Goal: Find contact information: Find contact information

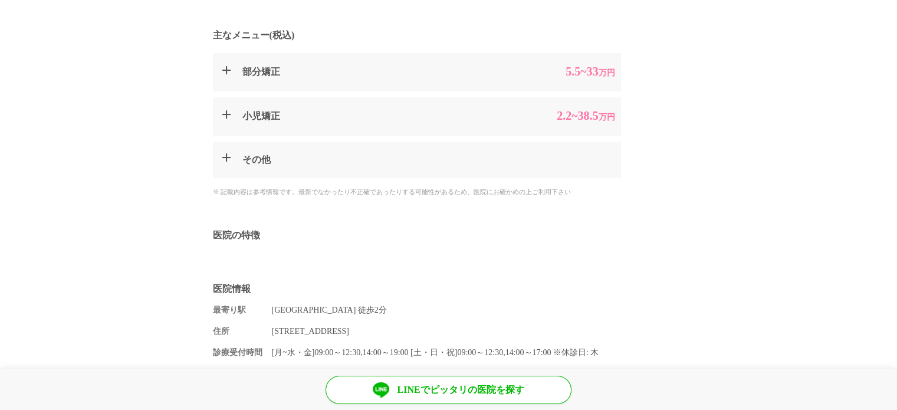
scroll to position [590, 0]
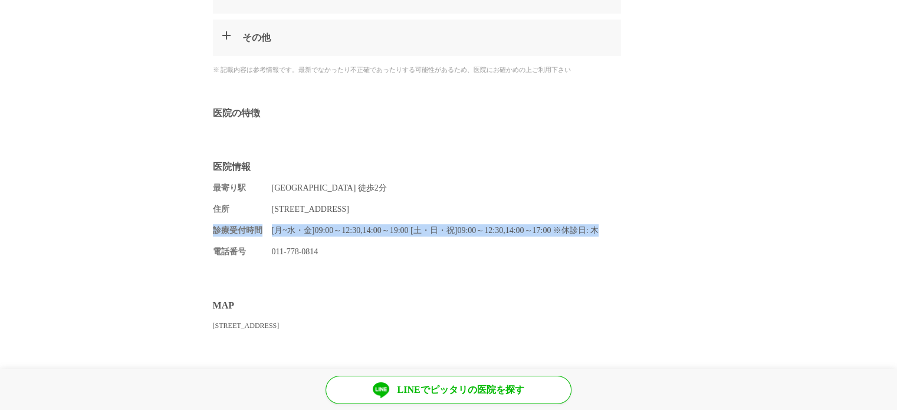
drag, startPoint x: 205, startPoint y: 226, endPoint x: 635, endPoint y: 231, distance: 429.3
click at [635, 231] on section "医院情報 最寄り駅 [GEOGRAPHIC_DATA] 徒歩2分 住所 [STREET_ADDRESS] 診療受付時間 [月~水・金]09:00～12:30,…" at bounding box center [448, 212] width 897 height 127
copy dl "診療受付時間 [月~水・金]09:00～12:30,14:00～19:00 [土・日・祝]09:00～12:30,14:00～17:00 ※休診日: 木"
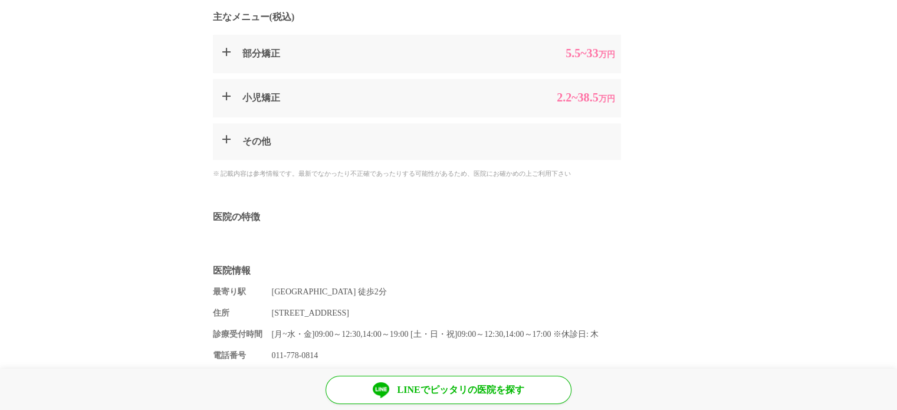
scroll to position [590, 0]
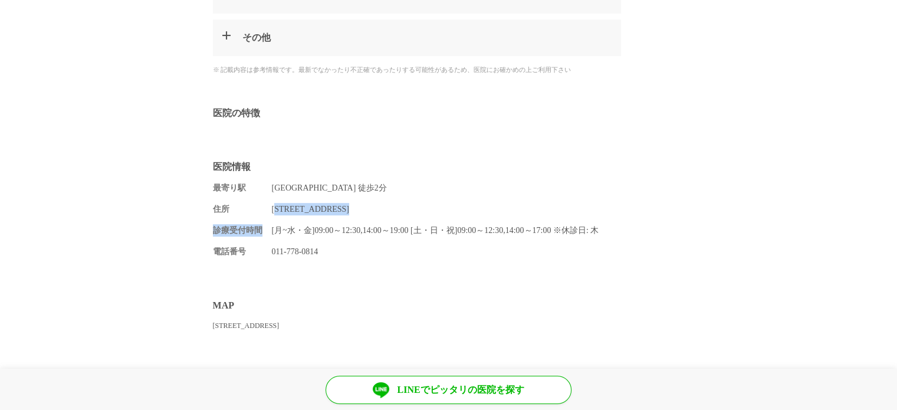
drag, startPoint x: 277, startPoint y: 205, endPoint x: 411, endPoint y: 216, distance: 134.3
click at [411, 216] on div "最寄り駅 [GEOGRAPHIC_DATA] 徒歩2分 住所 [STREET_ADDRESS] 診療受付時間 [月~水・金]09:00～12:30,14:00…" at bounding box center [449, 220] width 472 height 76
drag, startPoint x: 238, startPoint y: 201, endPoint x: 297, endPoint y: 206, distance: 59.2
click at [376, 213] on div "最寄り駅 [GEOGRAPHIC_DATA] 徒歩2分 住所 [STREET_ADDRESS] 診療受付時間 [月~水・金]09:00～12:30,14:00…" at bounding box center [449, 220] width 472 height 76
drag, startPoint x: 274, startPoint y: 206, endPoint x: 471, endPoint y: 211, distance: 197.0
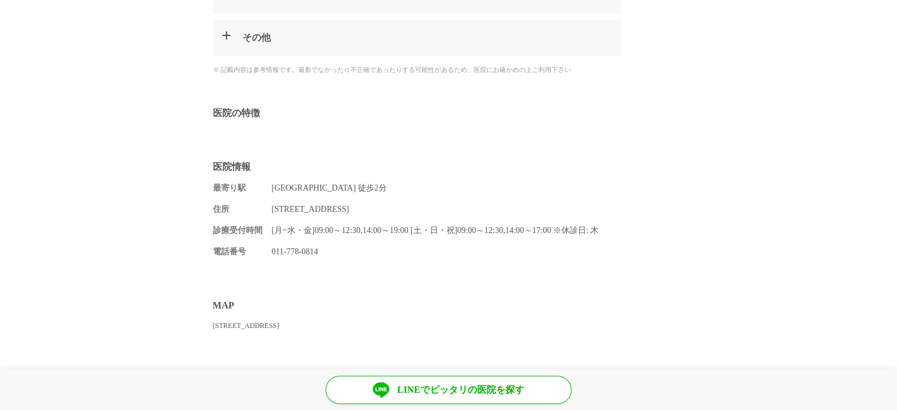
click at [471, 211] on dd "[STREET_ADDRESS]" at bounding box center [478, 209] width 413 height 12
copy dd "[STREET_ADDRESS]"
